Goal: Download file/media

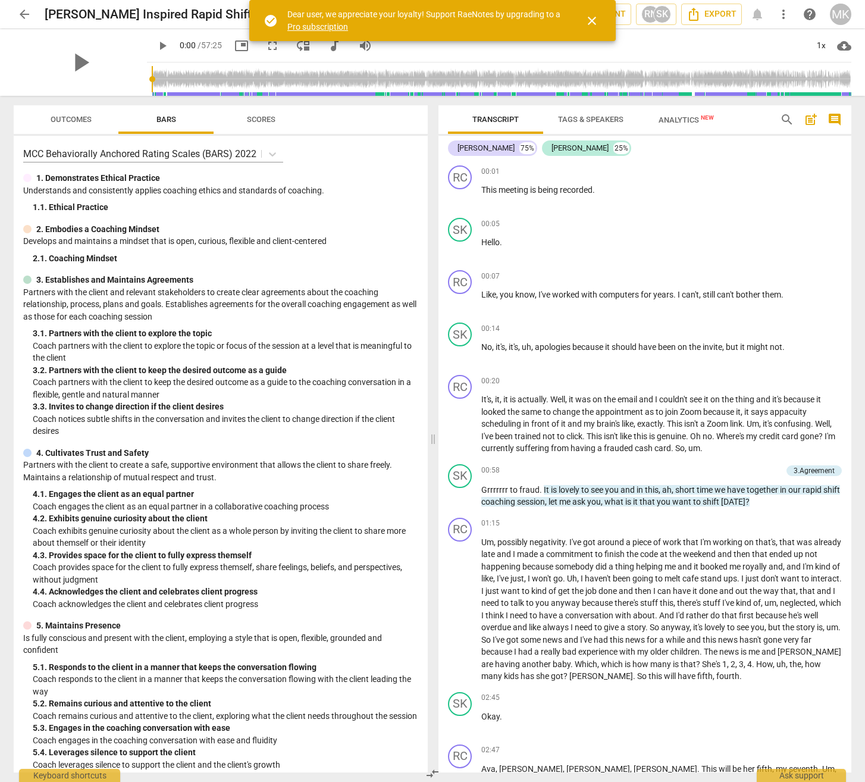
click at [844, 42] on span "cloud_download" at bounding box center [844, 46] width 14 height 14
click at [814, 46] on li "Download audio" at bounding box center [812, 46] width 88 height 29
click at [848, 141] on div "[PERSON_NAME] 75% [PERSON_NAME] 25% RC play_arrow pause 00:01 + Add competency …" at bounding box center [644, 454] width 413 height 637
click at [785, 15] on span "more_vert" at bounding box center [783, 14] width 14 height 14
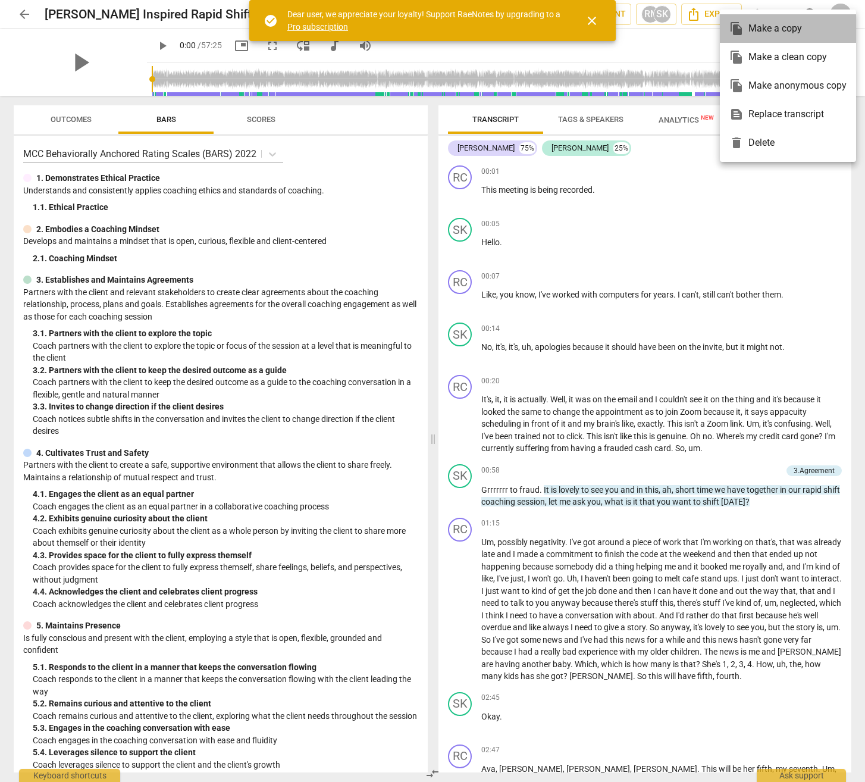
click at [782, 32] on div "file_copy Make a copy" at bounding box center [787, 28] width 117 height 29
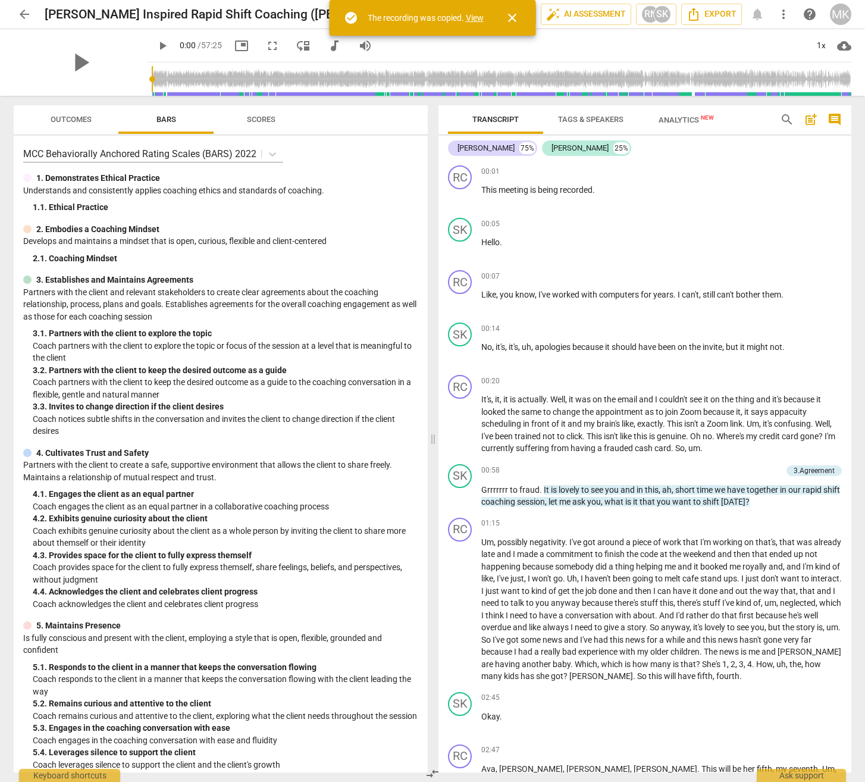
click at [476, 18] on link "View" at bounding box center [475, 18] width 18 height 10
click at [470, 15] on link "View" at bounding box center [475, 18] width 18 height 10
click at [512, 12] on span "close" at bounding box center [512, 18] width 14 height 14
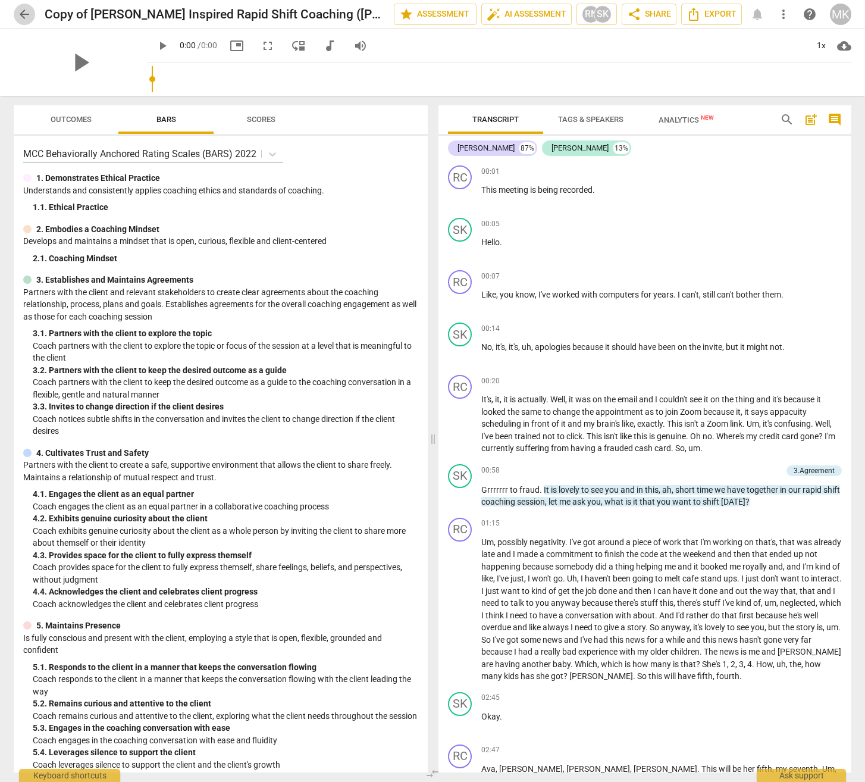
click at [27, 10] on span "arrow_back" at bounding box center [24, 14] width 14 height 14
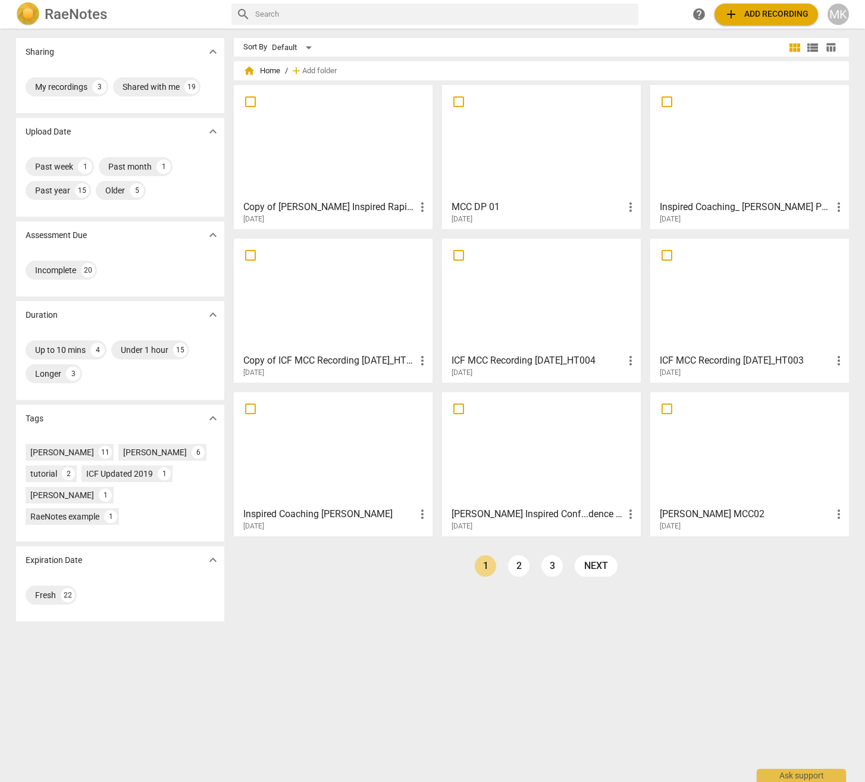
click at [525, 154] on div at bounding box center [541, 141] width 190 height 105
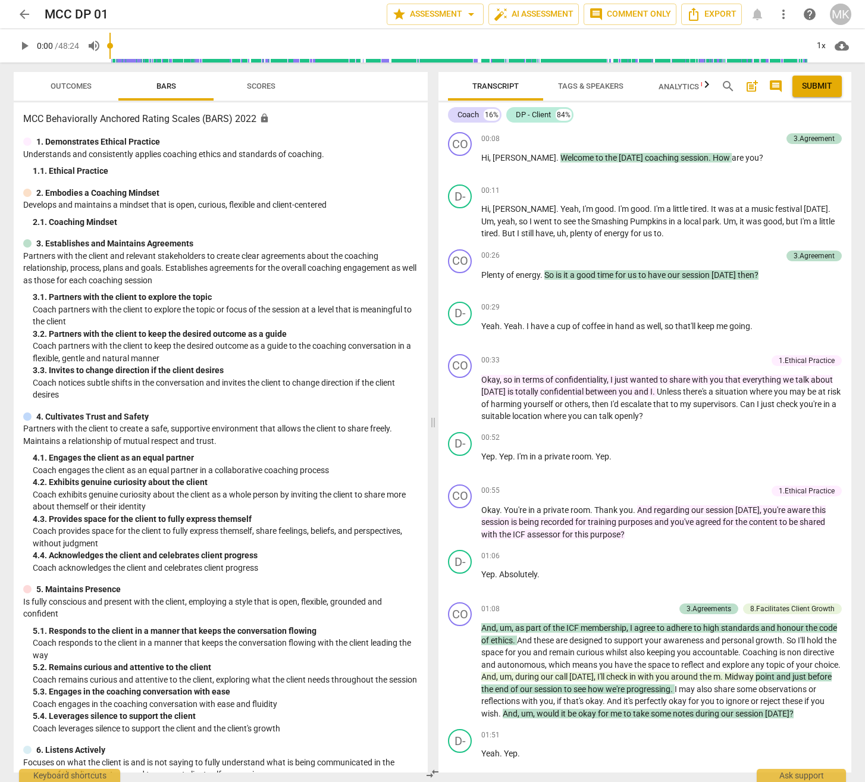
click at [111, 10] on div "MCC DP 01" at bounding box center [211, 14] width 333 height 15
click at [78, 7] on div "MCC DP 01" at bounding box center [211, 14] width 333 height 15
click at [107, 13] on h2 "MCC DP 01" at bounding box center [77, 14] width 64 height 15
click at [95, 15] on div "arrow_back MCC DP 01 star Assessment arrow_drop_down auto_fix_high AI Assessmen…" at bounding box center [433, 14] width 838 height 21
click at [52, 14] on h2 "MCC DP 01" at bounding box center [77, 14] width 64 height 15
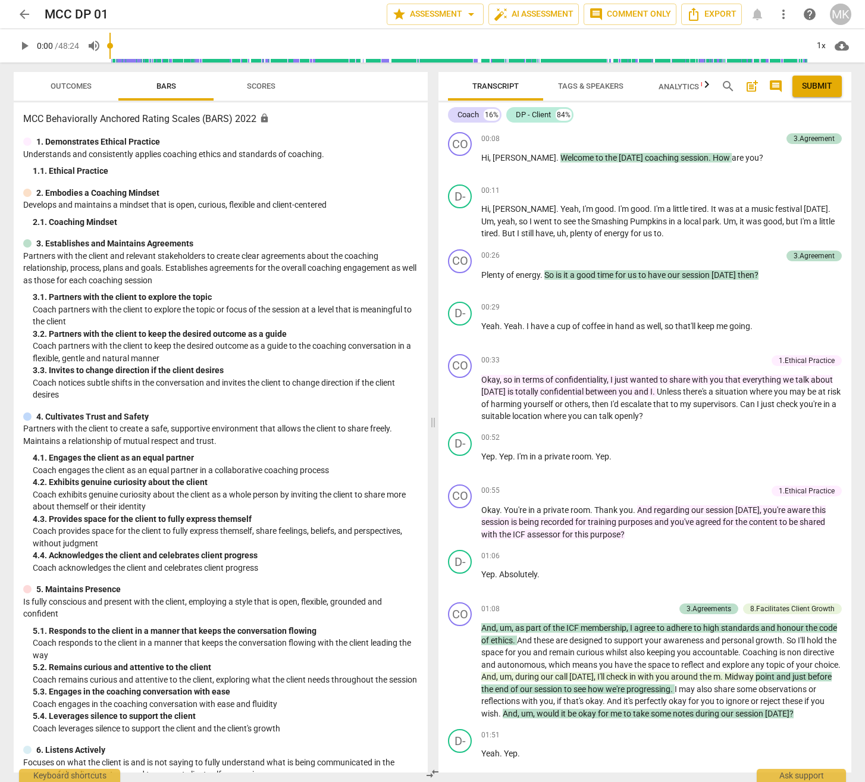
click at [233, 259] on p "Partners with the client and relevant stakeholders to create clear agreements a…" at bounding box center [220, 268] width 395 height 37
